Goal: Task Accomplishment & Management: Manage account settings

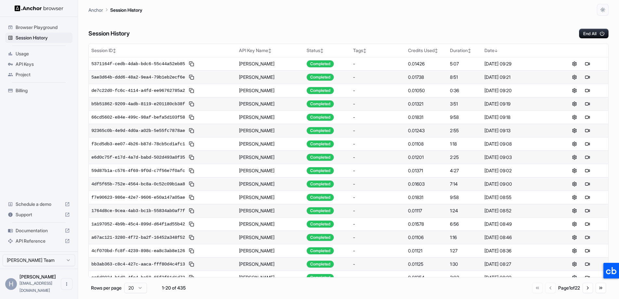
click at [39, 62] on span "API Keys" at bounding box center [43, 64] width 54 height 7
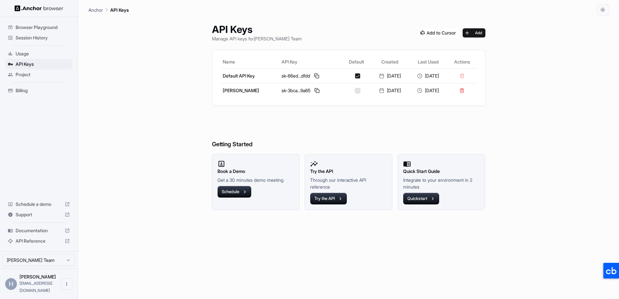
drag, startPoint x: 203, startPoint y: 119, endPoint x: 212, endPoint y: 119, distance: 9.1
click at [204, 119] on div "API Keys Manage API keys for Hung Hoang Team Add Name API Key Default Created L…" at bounding box center [348, 157] width 289 height 283
click at [371, 119] on h6 "Getting Started" at bounding box center [349, 131] width 274 height 35
click at [451, 124] on h6 "Getting Started" at bounding box center [349, 131] width 274 height 35
click at [172, 122] on div "API Keys Manage API keys for Hung Hoang Team Add Name API Key Default Created L…" at bounding box center [348, 157] width 520 height 283
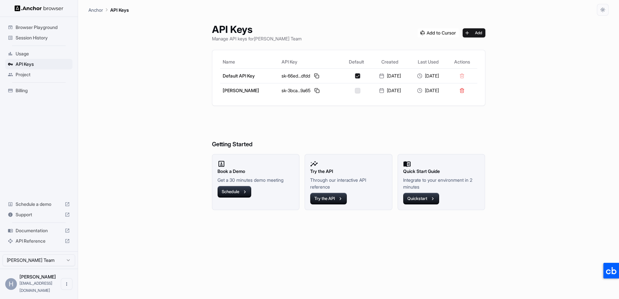
click at [369, 126] on h6 "Getting Started" at bounding box center [349, 131] width 274 height 35
click at [479, 32] on button "Add" at bounding box center [474, 32] width 23 height 9
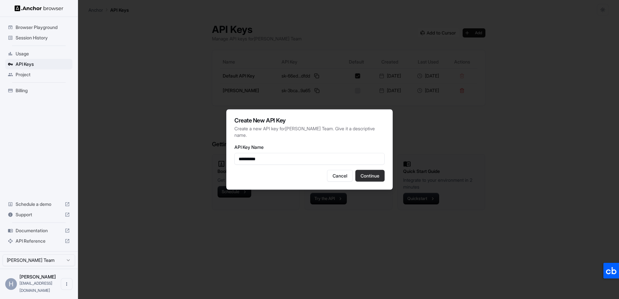
type input "**********"
click at [367, 180] on button "Continue" at bounding box center [369, 176] width 29 height 12
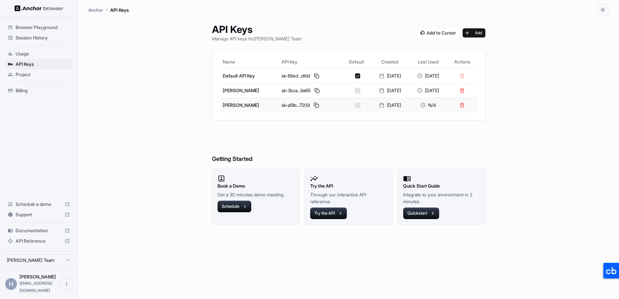
click at [313, 105] on button at bounding box center [317, 105] width 8 height 8
drag, startPoint x: 172, startPoint y: 113, endPoint x: 166, endPoint y: 116, distance: 7.3
click at [172, 113] on div "API Keys Manage API keys for Hung Hoang Team Add Name API Key Default Created L…" at bounding box center [348, 157] width 520 height 283
click at [30, 172] on div "Browser Playground Session History Usage API Keys Project Billing Schedule a de…" at bounding box center [39, 134] width 78 height 234
click at [30, 90] on span "Billing" at bounding box center [43, 90] width 54 height 7
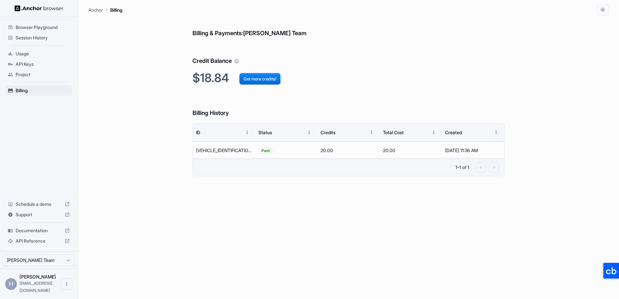
click at [494, 76] on h2 "$18.84 Get more credits!" at bounding box center [349, 78] width 312 height 14
click at [479, 78] on h2 "$18.84 Get more credits!" at bounding box center [349, 78] width 312 height 14
click at [29, 36] on span "Session History" at bounding box center [43, 37] width 54 height 7
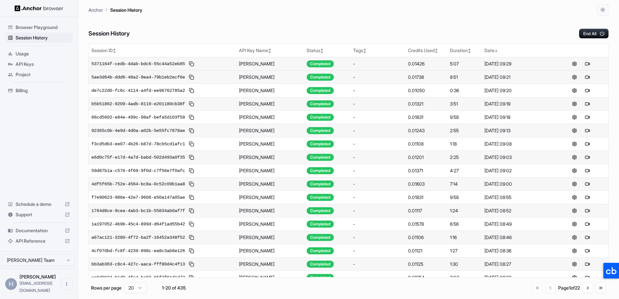
click at [586, 64] on button at bounding box center [588, 64] width 8 height 8
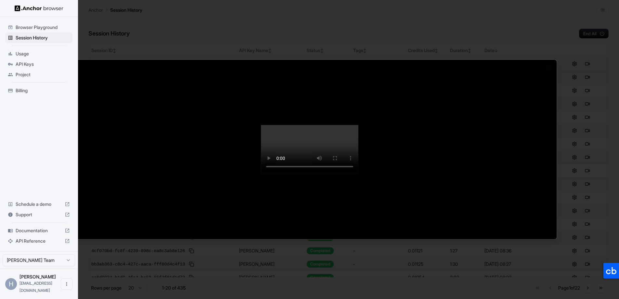
click at [339, 127] on video at bounding box center [310, 149] width 98 height 49
